Goal: Information Seeking & Learning: Learn about a topic

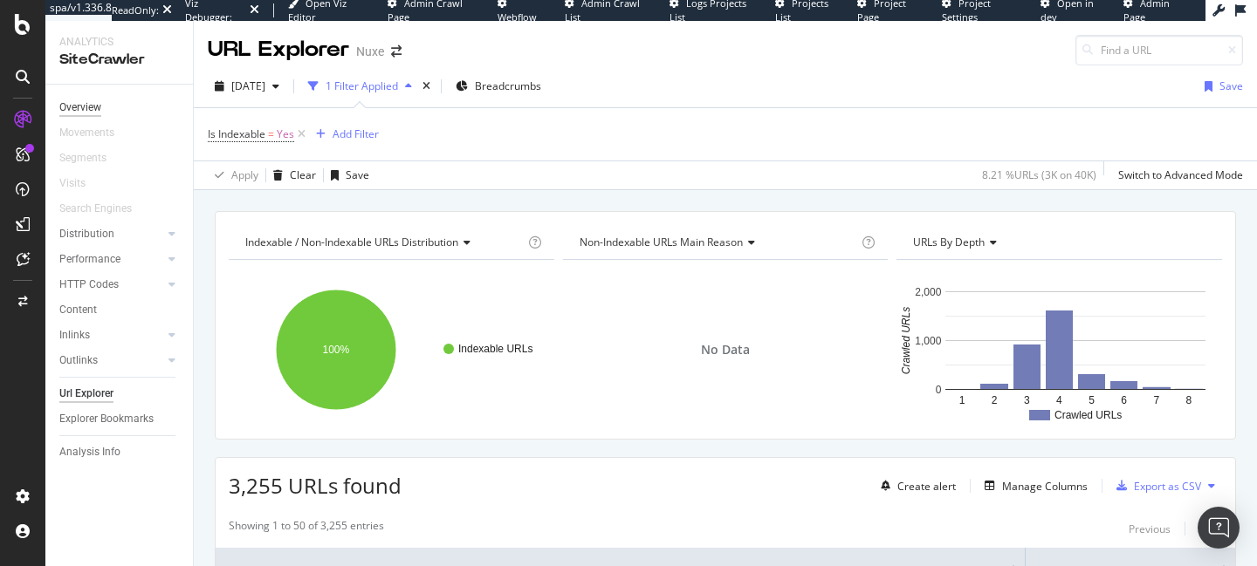
click at [92, 103] on div "Overview" at bounding box center [80, 108] width 42 height 18
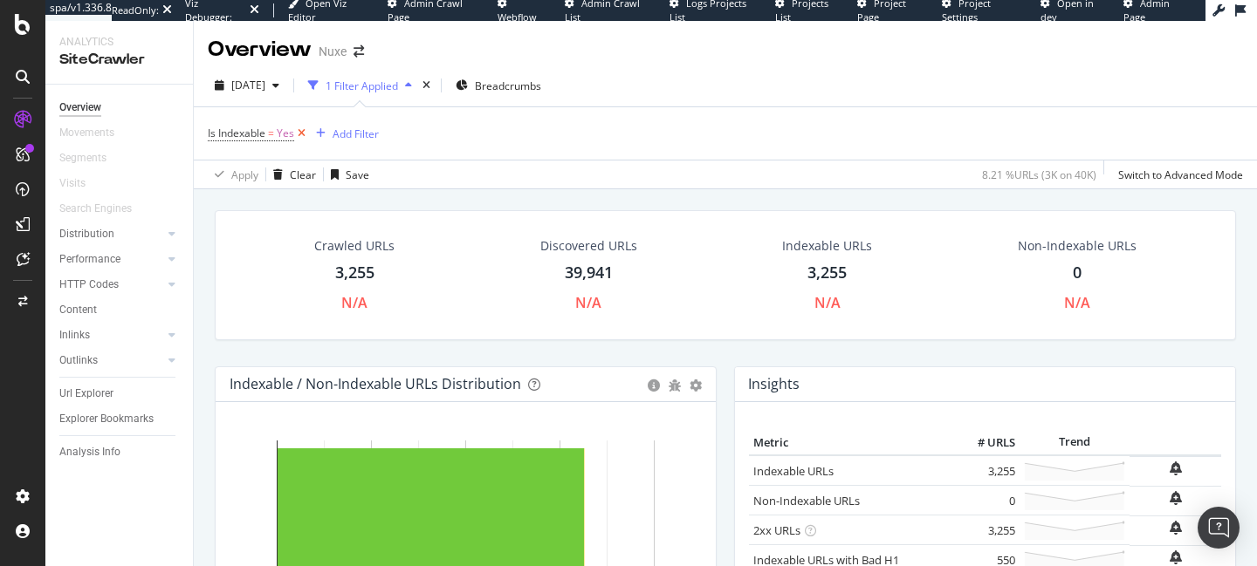
click at [299, 136] on icon at bounding box center [301, 133] width 15 height 17
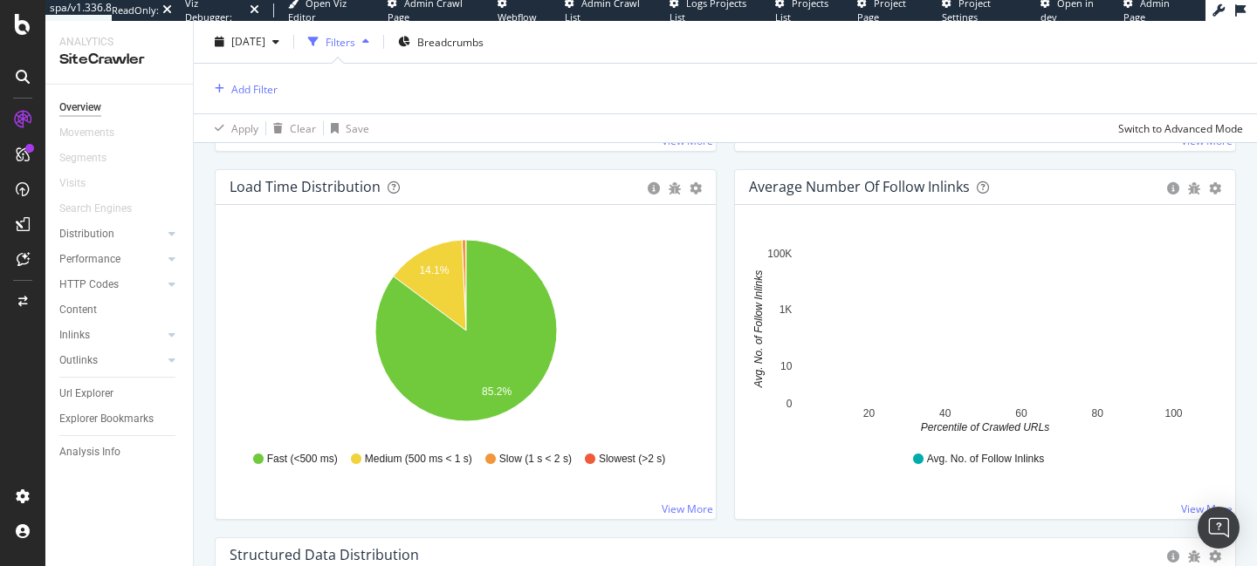
scroll to position [1305, 0]
